Goal: Find specific page/section

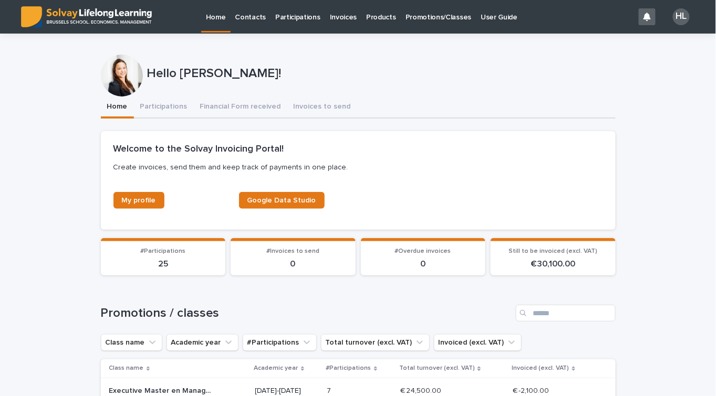
click at [422, 18] on p "Promotions/Classes" at bounding box center [438, 11] width 66 height 22
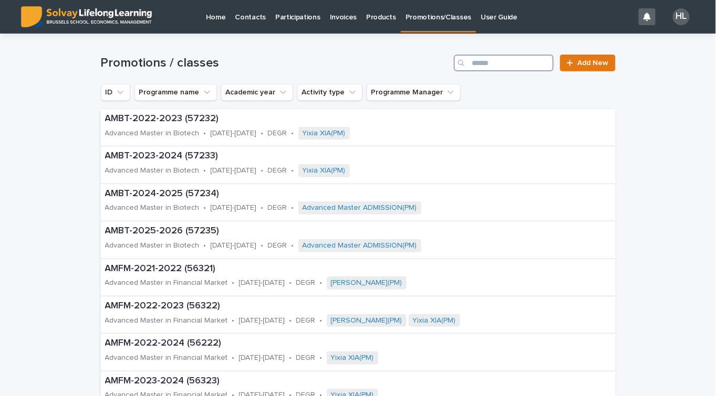
click at [487, 66] on input "Search" at bounding box center [504, 63] width 100 height 17
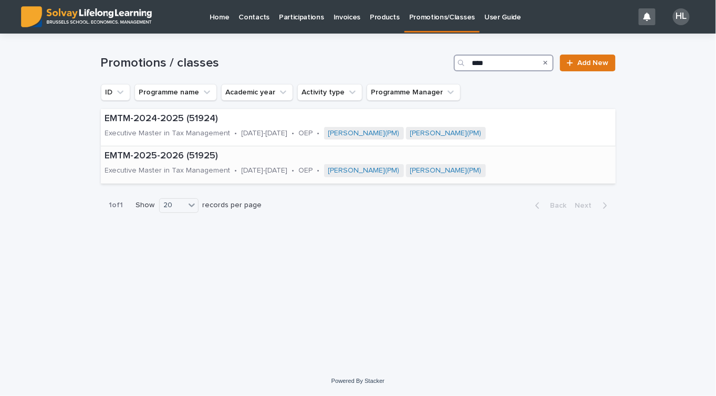
type input "****"
click at [171, 127] on div "EMTM-2024-2025 (51924) Executive Master in Tax Management • [DATE]-[DATE] • OEP…" at bounding box center [353, 127] width 504 height 37
